Goal: Navigation & Orientation: Find specific page/section

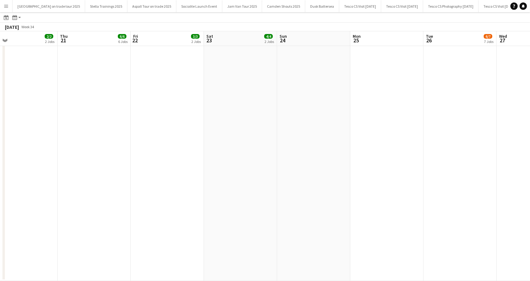
scroll to position [107, 0]
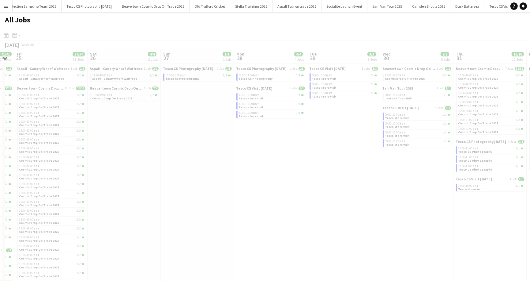
scroll to position [0, 189]
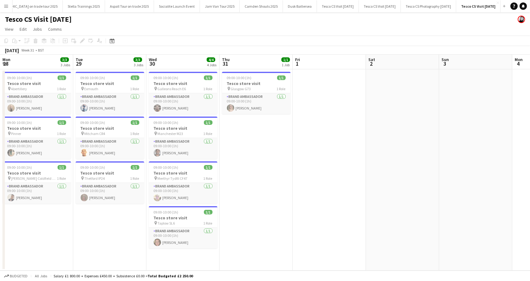
scroll to position [0, 273]
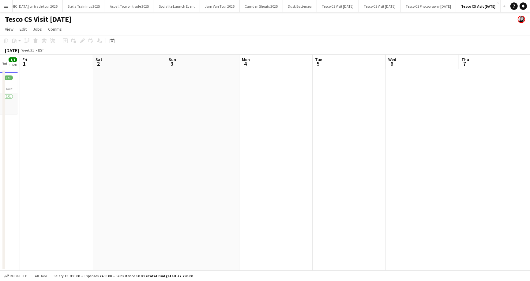
click at [5, 9] on button "Menu" at bounding box center [6, 6] width 12 height 12
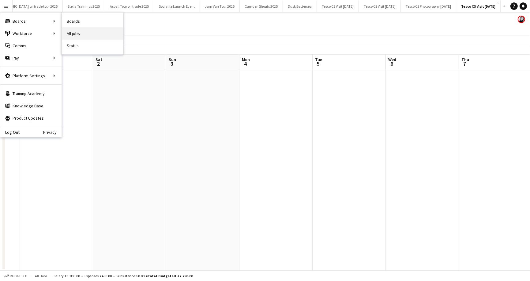
click at [73, 33] on link "All jobs" at bounding box center [92, 33] width 61 height 12
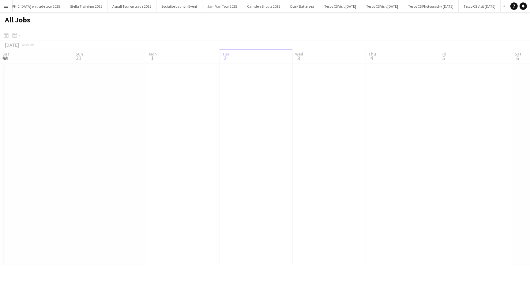
scroll to position [0, 39]
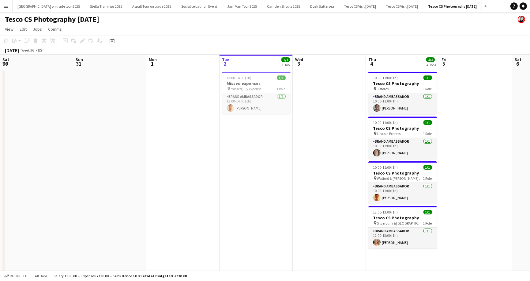
scroll to position [0, 146]
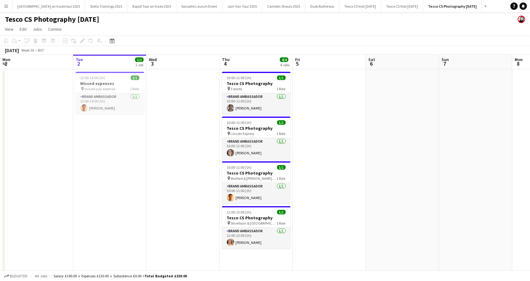
click at [6, 6] on app-icon "Menu" at bounding box center [6, 6] width 5 height 5
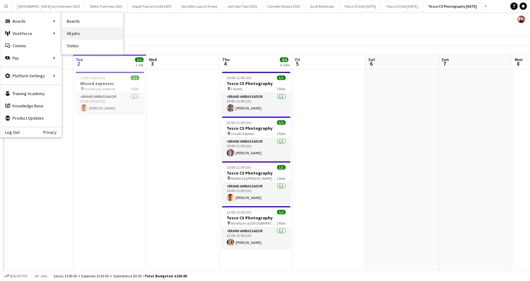
click at [70, 32] on link "All jobs" at bounding box center [92, 33] width 61 height 12
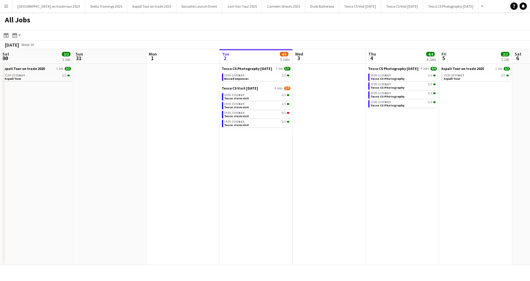
scroll to position [0, 146]
